Goal: Transaction & Acquisition: Obtain resource

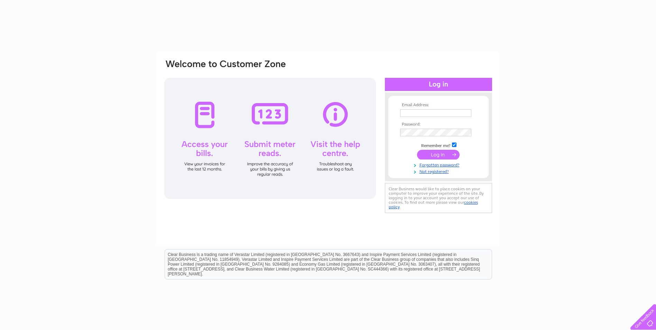
type input "karenburgoyne@mcgintysgroup.co.uk"
click at [443, 156] on input "submit" at bounding box center [438, 155] width 43 height 10
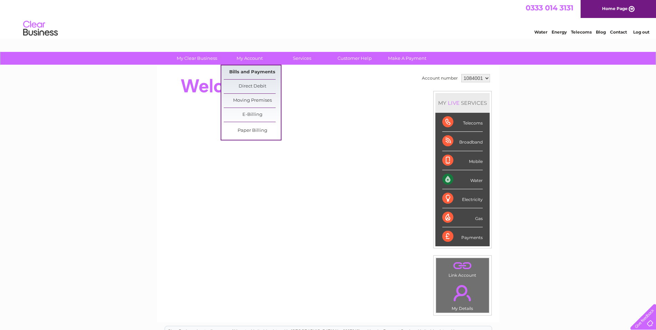
click at [256, 71] on link "Bills and Payments" at bounding box center [252, 72] width 57 height 14
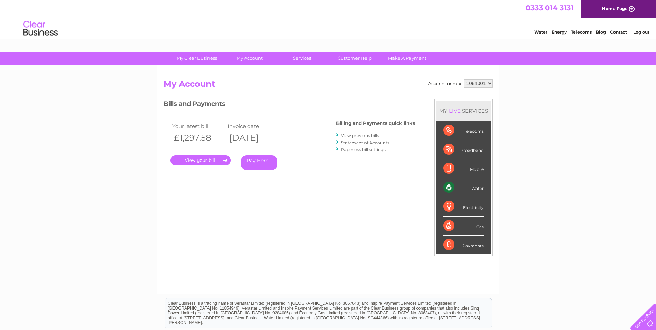
click at [211, 157] on link "." at bounding box center [201, 160] width 60 height 10
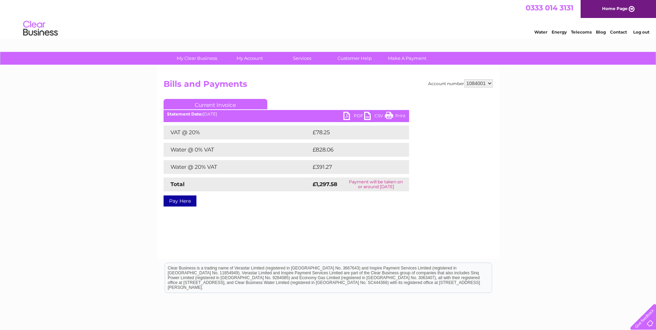
click at [349, 116] on link "PDF" at bounding box center [353, 117] width 21 height 10
